Goal: Task Accomplishment & Management: Manage account settings

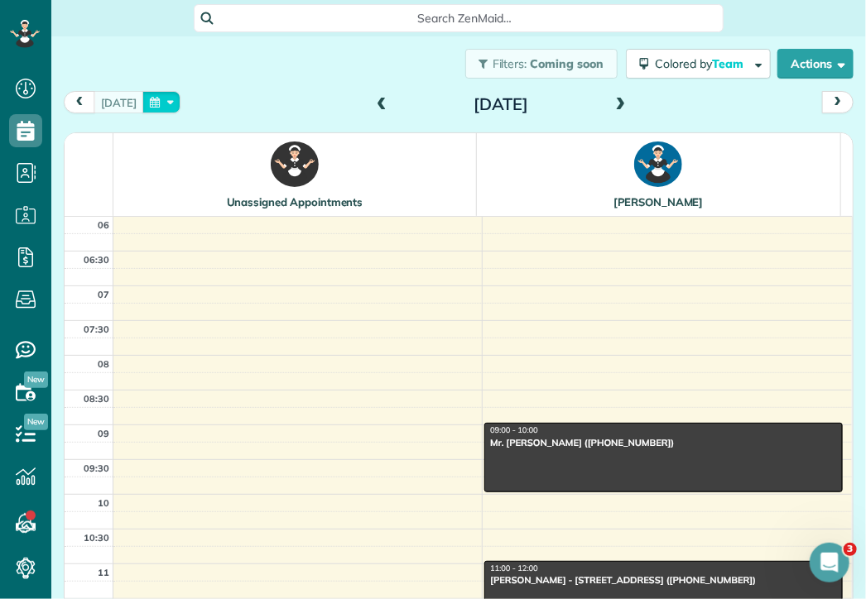
click at [149, 103] on button "button" at bounding box center [161, 102] width 38 height 22
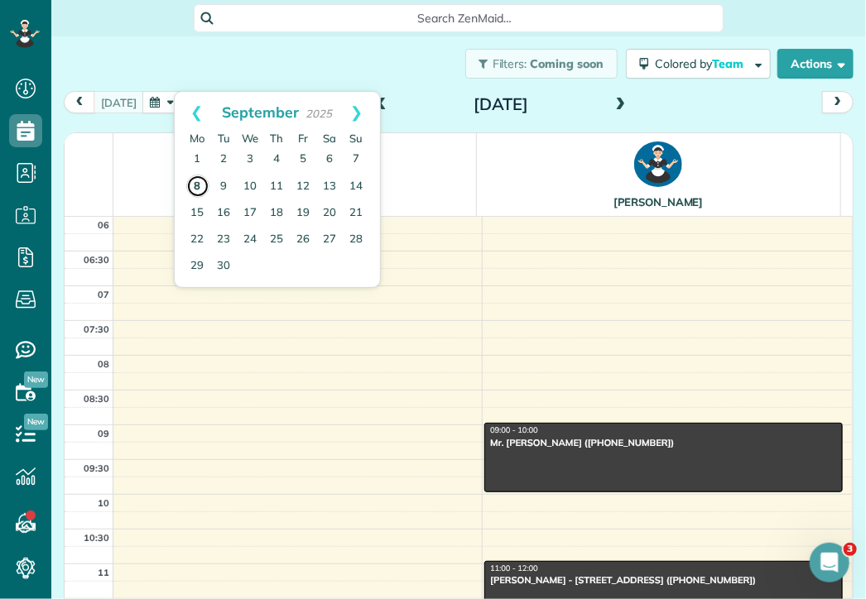
click at [195, 181] on link "8" at bounding box center [197, 186] width 23 height 23
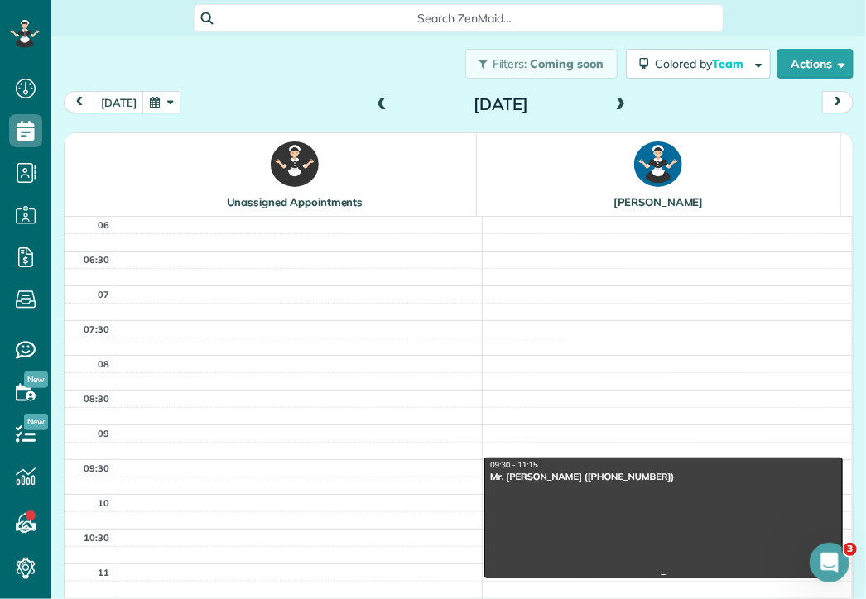
click at [582, 472] on div "Mr. [PERSON_NAME] ([PHONE_NUMBER])" at bounding box center [663, 477] width 349 height 12
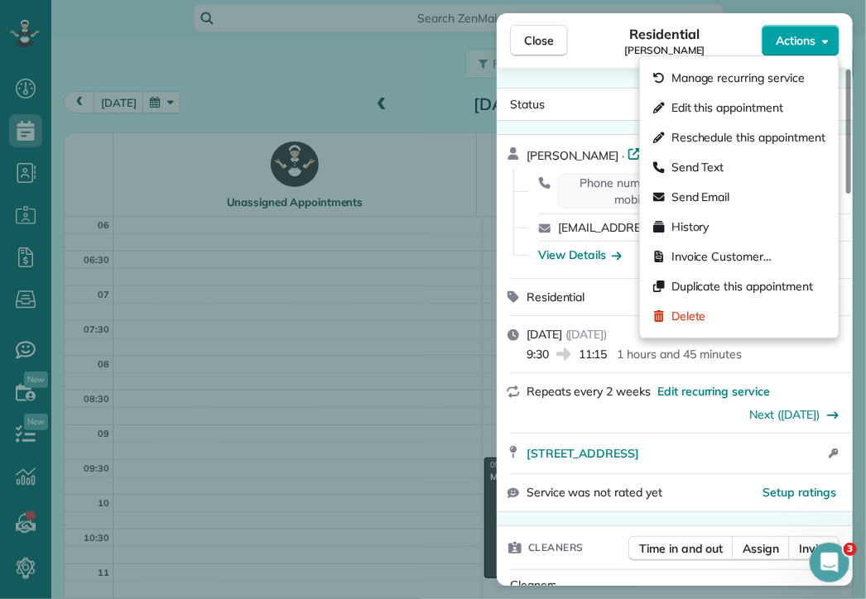
click at [789, 45] on span "Actions" at bounding box center [796, 40] width 40 height 17
click at [598, 55] on div "Residential [PERSON_NAME]" at bounding box center [665, 40] width 194 height 33
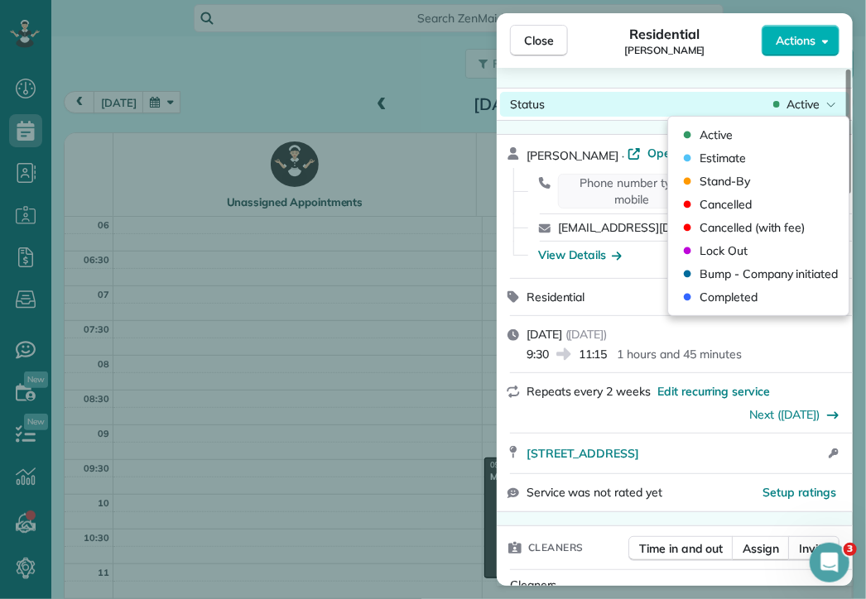
click at [816, 102] on span "Active" at bounding box center [802, 104] width 33 height 17
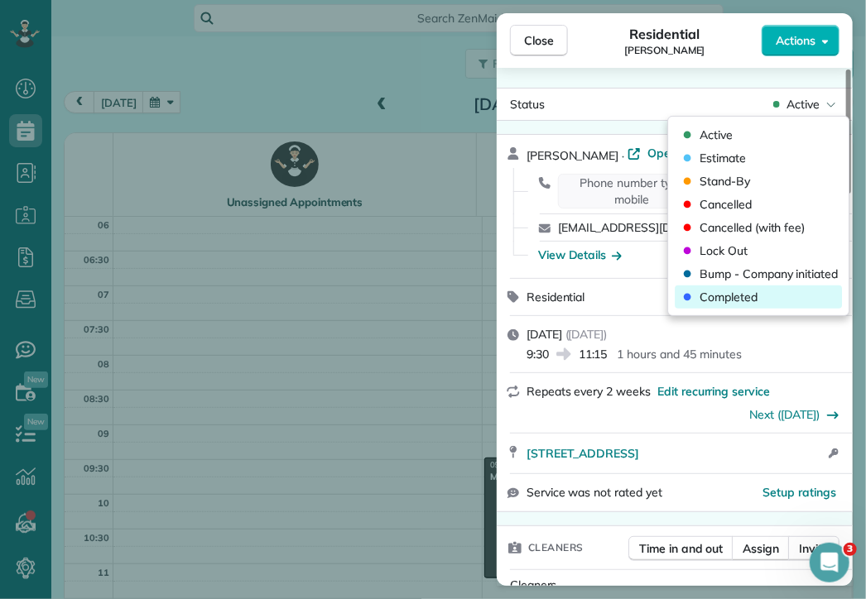
click at [742, 291] on span "Completed" at bounding box center [729, 297] width 58 height 17
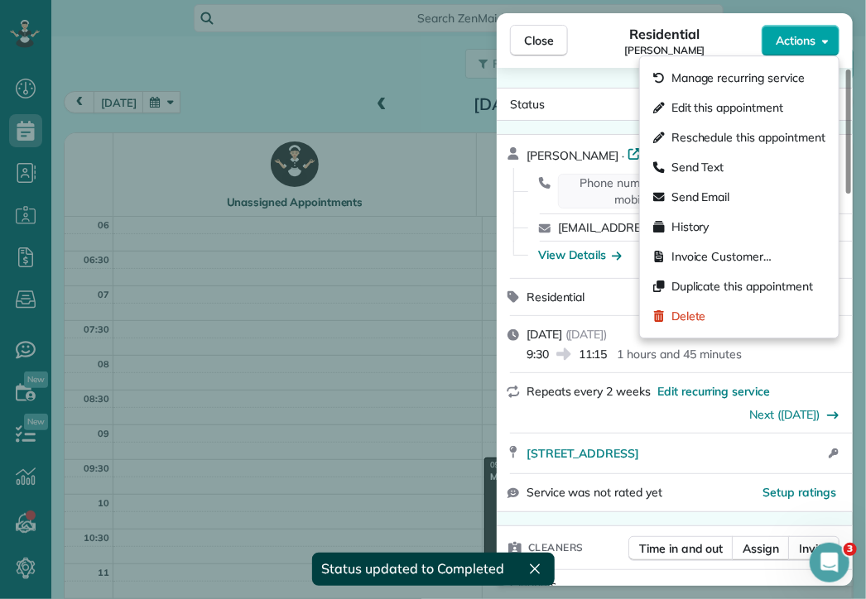
click at [791, 32] on span "Actions" at bounding box center [796, 40] width 40 height 17
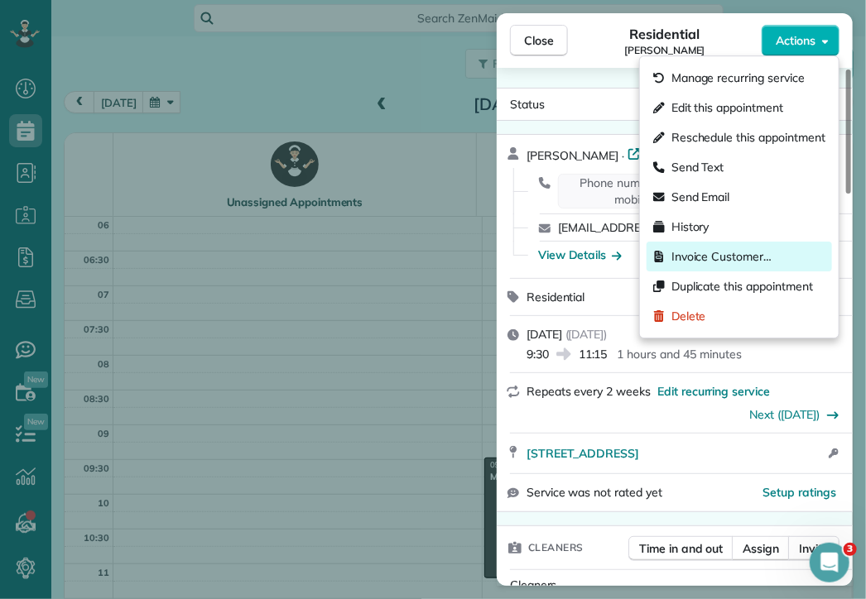
click at [735, 253] on span "Invoice Customer…" at bounding box center [721, 256] width 100 height 17
